Goal: Task Accomplishment & Management: Use online tool/utility

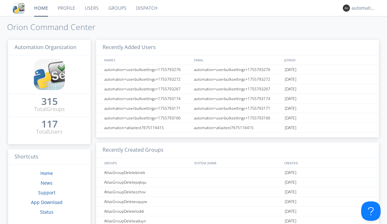
click at [146, 8] on link "Dispatch" at bounding box center [146, 8] width 31 height 16
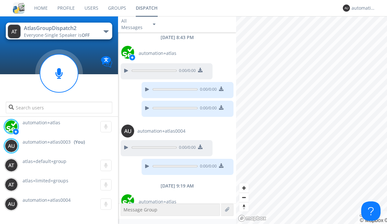
scroll to position [453, 0]
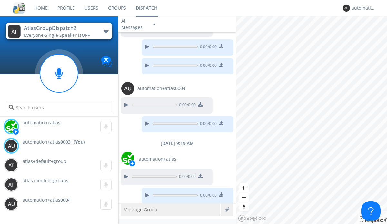
click at [106, 31] on div "button" at bounding box center [106, 31] width 5 height 3
click at [0, 0] on span "AtlasGroupDispatch" at bounding box center [0, 0] width 0 height 0
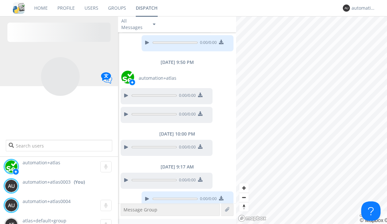
scroll to position [466, 0]
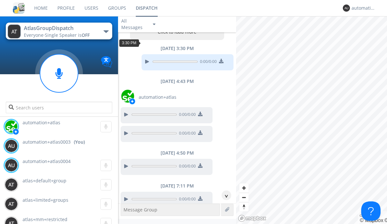
scroll to position [31, 0]
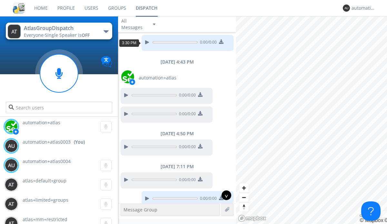
click at [224, 195] on div "^" at bounding box center [227, 195] width 10 height 10
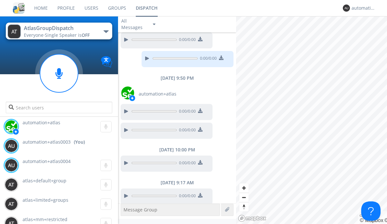
scroll to position [466, 0]
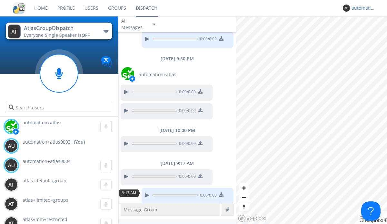
click at [362, 8] on div "automation+atlas0003" at bounding box center [364, 8] width 24 height 6
